Goal: Task Accomplishment & Management: Manage account settings

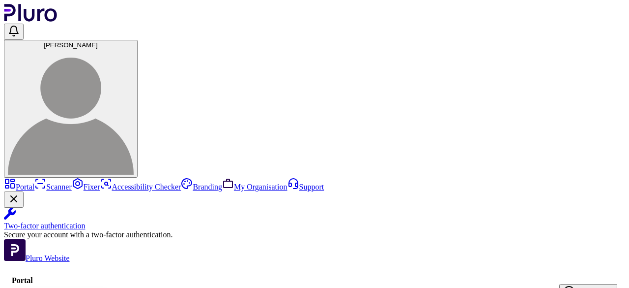
click at [222, 182] on link "My Organisation" at bounding box center [254, 186] width 65 height 8
type input "**********"
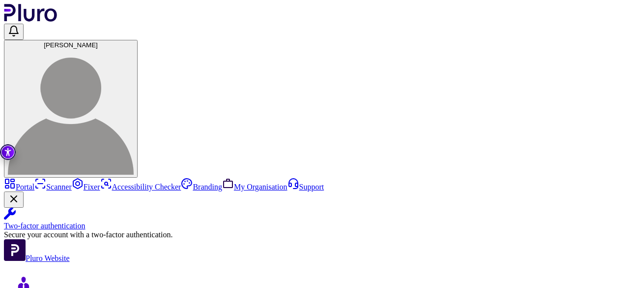
click at [261, 219] on div "[DOMAIN_NAME]" at bounding box center [250, 215] width 61 height 11
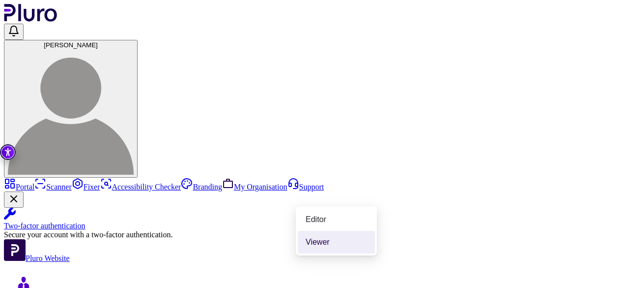
click at [340, 219] on div "Editor" at bounding box center [336, 219] width 61 height 11
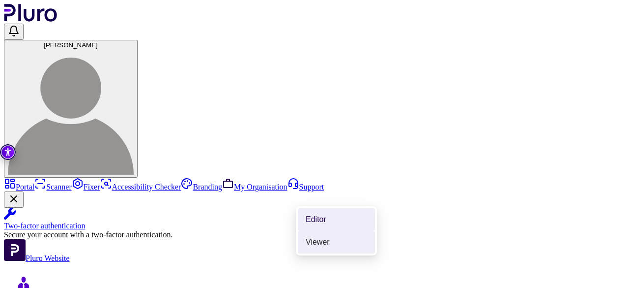
click at [313, 238] on div "Viewer" at bounding box center [336, 242] width 61 height 11
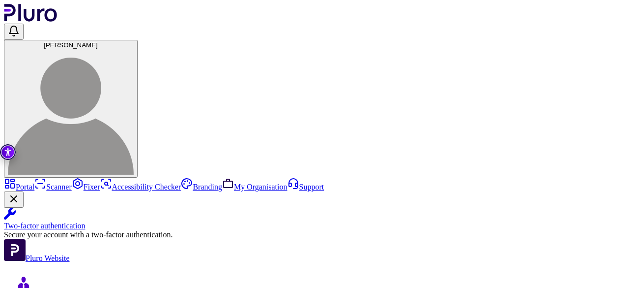
drag, startPoint x: 282, startPoint y: 107, endPoint x: 209, endPoint y: 101, distance: 73.5
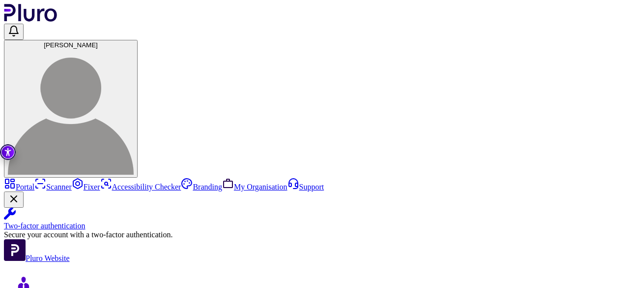
type input "**********"
click at [257, 213] on div "[DOMAIN_NAME]" at bounding box center [250, 215] width 61 height 11
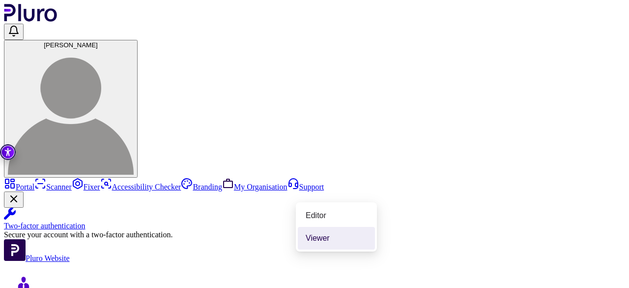
click at [345, 235] on div "Viewer" at bounding box center [336, 238] width 61 height 11
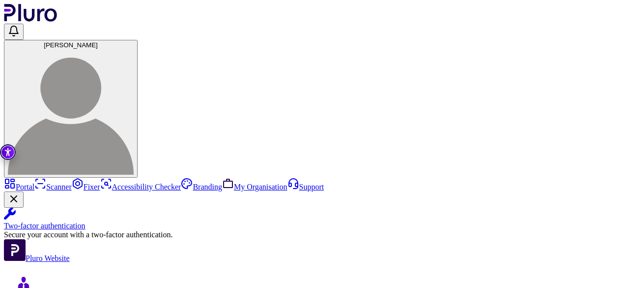
click at [222, 182] on link "My Organisation" at bounding box center [254, 186] width 65 height 8
click at [23, 182] on link "Portal" at bounding box center [19, 186] width 30 height 8
click at [222, 182] on link "My Organisation" at bounding box center [254, 186] width 65 height 8
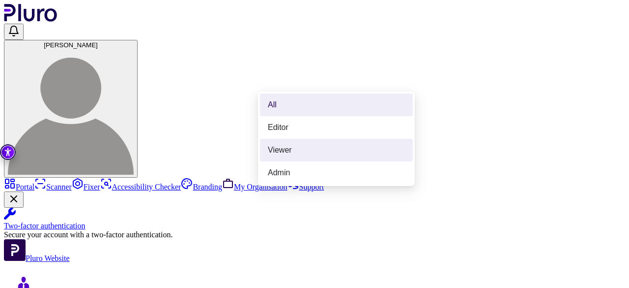
click at [331, 147] on div "Viewer" at bounding box center [336, 150] width 137 height 11
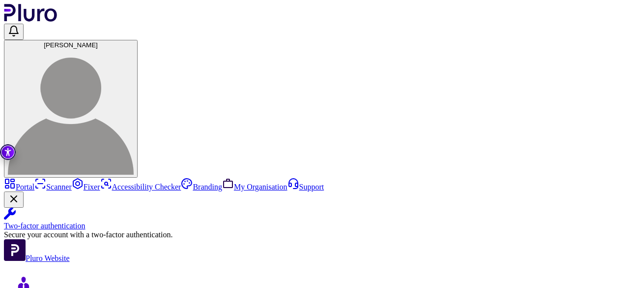
click at [578, 152] on button "Edit" at bounding box center [578, 159] width 49 height 18
